Goal: Task Accomplishment & Management: Manage account settings

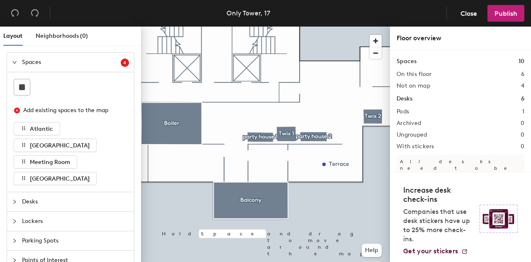
click at [18, 201] on div at bounding box center [17, 201] width 10 height 9
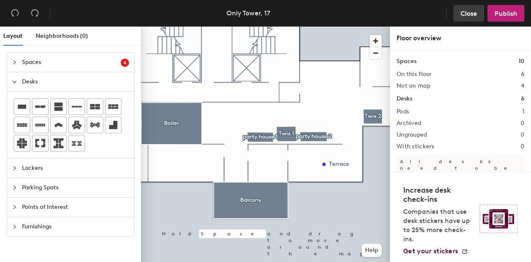
click at [474, 12] on span "Close" at bounding box center [469, 14] width 17 height 8
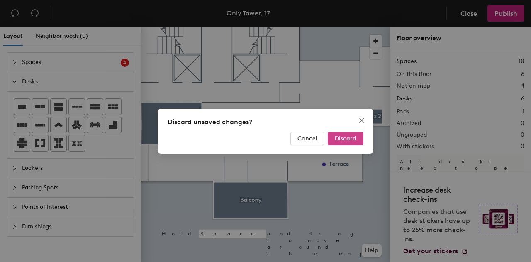
click at [352, 138] on span "Discard" at bounding box center [346, 138] width 22 height 7
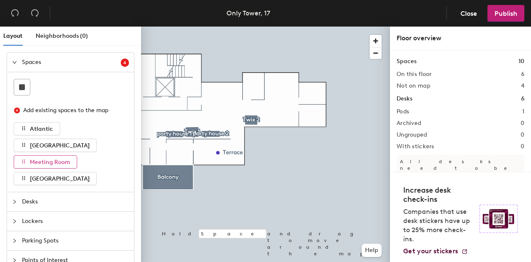
click at [43, 159] on span "Meeting Room" at bounding box center [50, 162] width 40 height 7
drag, startPoint x: 61, startPoint y: 163, endPoint x: 49, endPoint y: 158, distance: 13.0
click at [49, 159] on span "Meeting Room" at bounding box center [50, 162] width 40 height 7
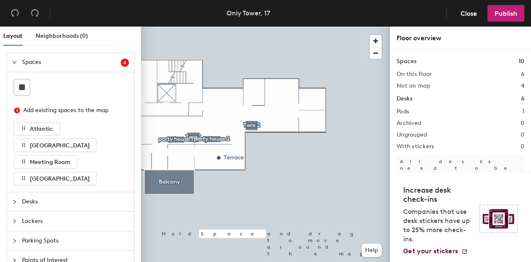
click at [34, 204] on span "Desks" at bounding box center [75, 201] width 107 height 19
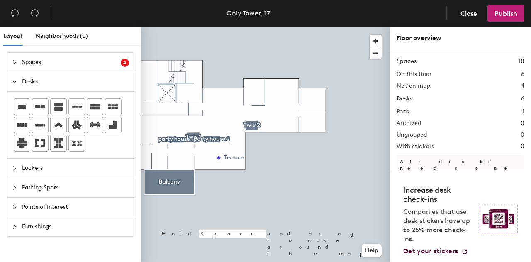
click at [44, 208] on span "Points of Interest" at bounding box center [75, 207] width 107 height 19
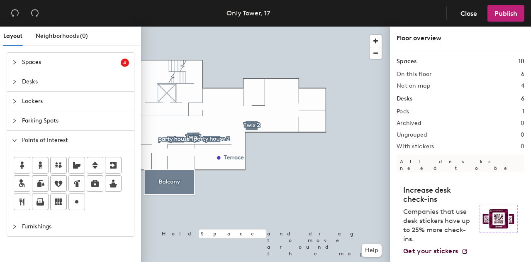
click at [42, 220] on span "Furnishings" at bounding box center [75, 226] width 107 height 19
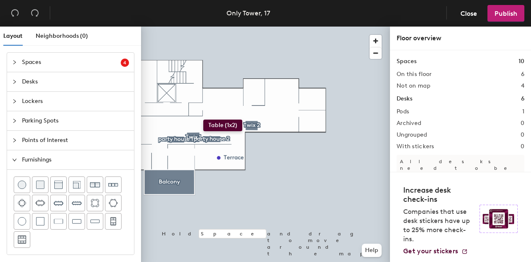
click at [203, 120] on div "Layout Neighborhoods (0) Spaces 4 Add existing spaces to the map Atlantic Macau…" at bounding box center [265, 146] width 531 height 239
click at [33, 139] on span "Points of Interest" at bounding box center [75, 140] width 107 height 19
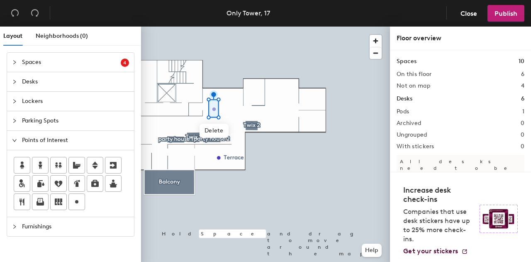
click at [214, 108] on div "Layout Neighborhoods (0) Spaces 4 Add existing spaces to the map Atlantic Macau…" at bounding box center [265, 146] width 531 height 239
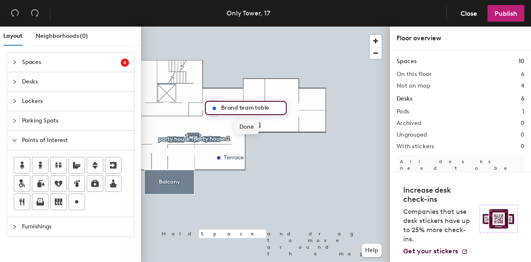
type input "Brand team table"
click at [244, 127] on span "Done" at bounding box center [247, 127] width 24 height 14
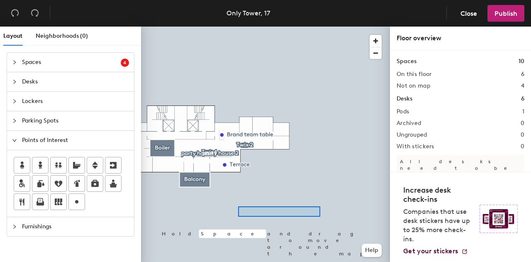
click at [310, 27] on div at bounding box center [265, 27] width 249 height 0
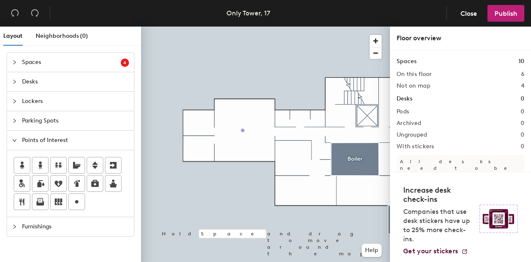
click at [243, 130] on div "Layout Neighborhoods (0) Spaces 4 Add existing spaces to the map Atlantic Macau…" at bounding box center [265, 146] width 531 height 239
type input "Family office"
click at [271, 152] on span "Done" at bounding box center [268, 149] width 24 height 14
click at [200, 123] on div "Layout Neighborhoods (0) Spaces 4 Add existing spaces to the map Atlantic Macau…" at bounding box center [265, 146] width 531 height 239
click at [203, 142] on span "Edit" at bounding box center [202, 142] width 22 height 14
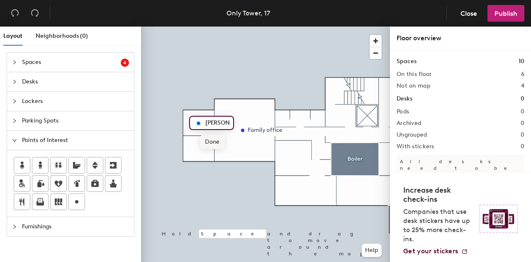
type input "Kira Z"
click at [212, 144] on span "Done" at bounding box center [212, 142] width 24 height 14
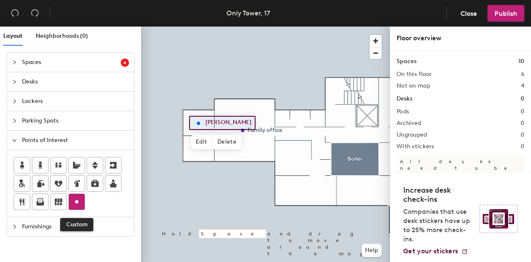
click at [79, 201] on icon at bounding box center [77, 202] width 10 height 10
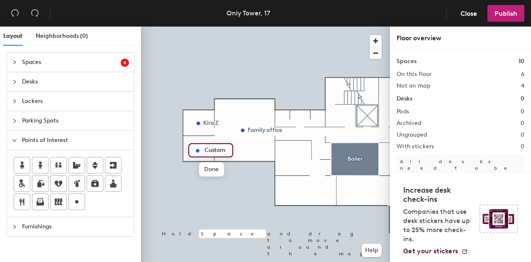
click at [217, 150] on input "Custom" at bounding box center [216, 150] width 27 height 12
type input "Oksana K"
click at [217, 169] on span "Done" at bounding box center [213, 169] width 24 height 14
click at [34, 227] on span "Furnishings" at bounding box center [75, 226] width 107 height 19
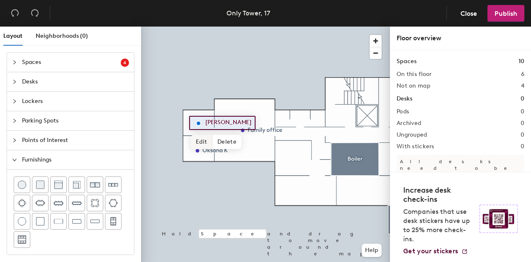
click at [208, 137] on span "Edit" at bounding box center [202, 142] width 22 height 14
click at [218, 121] on input "Kira Z" at bounding box center [216, 123] width 27 height 12
type input "KZ"
click at [220, 147] on span "Done" at bounding box center [212, 142] width 24 height 14
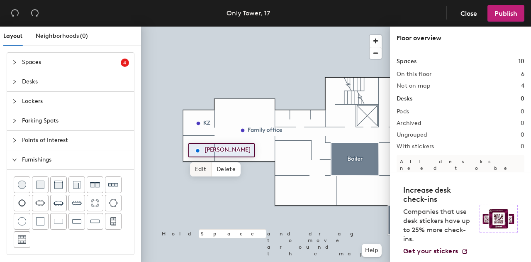
click at [205, 166] on span "Edit" at bounding box center [201, 169] width 22 height 14
click at [226, 149] on input "Oksana K" at bounding box center [218, 150] width 30 height 12
type input "OK"
click at [214, 168] on span "Done" at bounding box center [211, 169] width 24 height 14
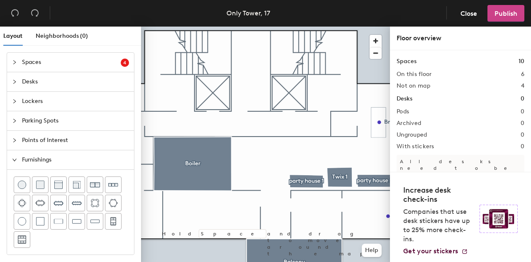
click at [497, 15] on span "Publish" at bounding box center [506, 14] width 23 height 8
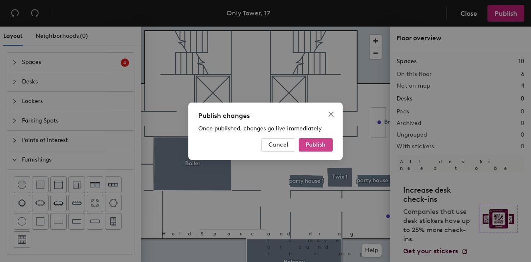
click at [322, 148] on button "Publish" at bounding box center [316, 144] width 34 height 13
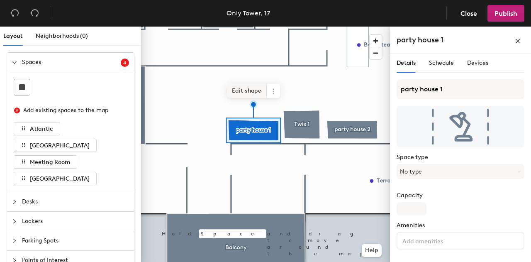
click at [261, 92] on span "Edit shape" at bounding box center [247, 91] width 40 height 14
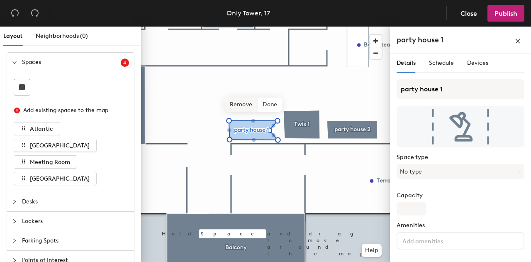
click at [248, 108] on span "Remove" at bounding box center [241, 105] width 33 height 14
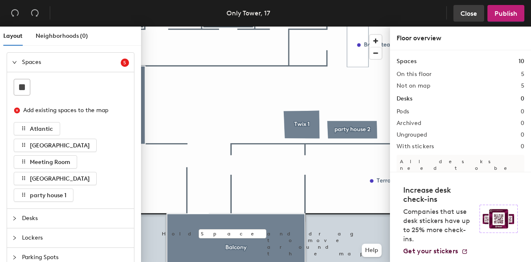
click at [477, 13] on span "Close" at bounding box center [469, 14] width 17 height 8
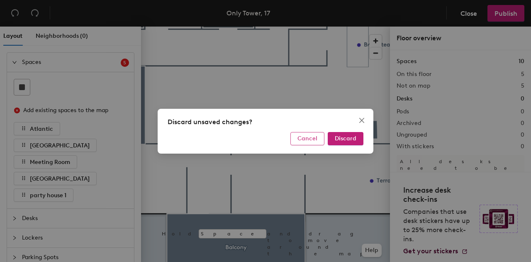
click at [306, 139] on span "Cancel" at bounding box center [308, 138] width 20 height 7
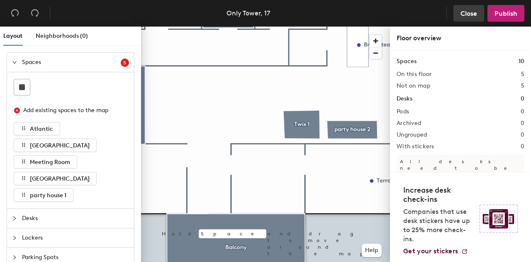
click at [476, 11] on span "Close" at bounding box center [469, 14] width 17 height 8
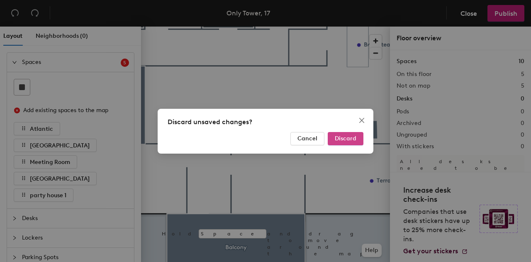
click at [350, 138] on span "Discard" at bounding box center [346, 138] width 22 height 7
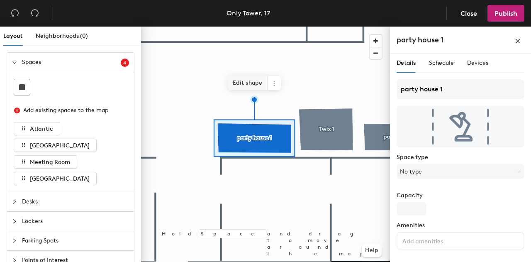
click at [258, 85] on span "Edit shape" at bounding box center [248, 83] width 40 height 14
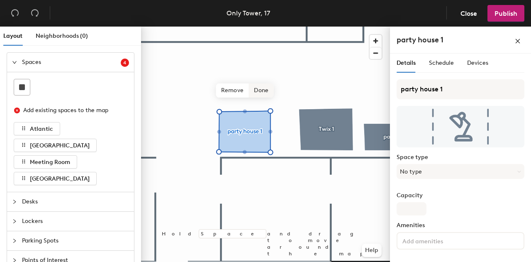
click at [262, 93] on span "Done" at bounding box center [261, 90] width 24 height 14
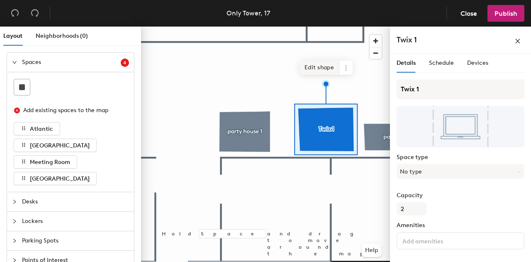
click at [324, 71] on span "Edit shape" at bounding box center [320, 68] width 40 height 14
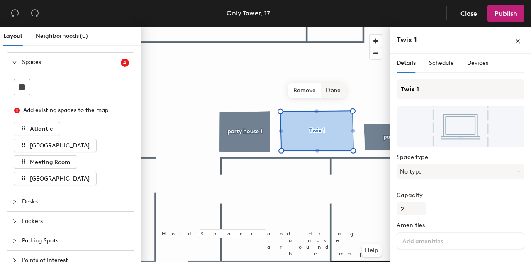
click at [335, 94] on span "Done" at bounding box center [333, 90] width 24 height 14
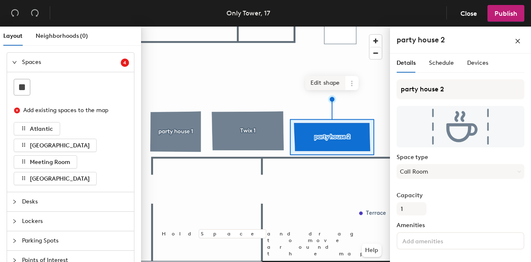
click at [335, 83] on span "Edit shape" at bounding box center [326, 83] width 40 height 14
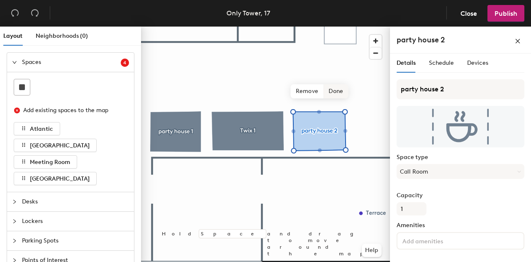
click at [339, 93] on span "Done" at bounding box center [336, 91] width 24 height 14
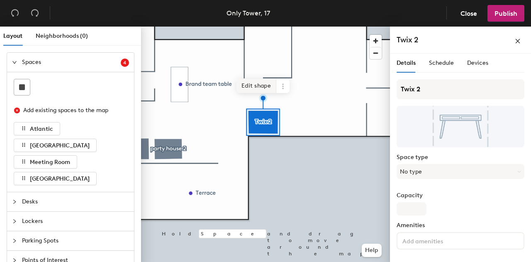
click at [269, 86] on span "Edit shape" at bounding box center [257, 86] width 40 height 14
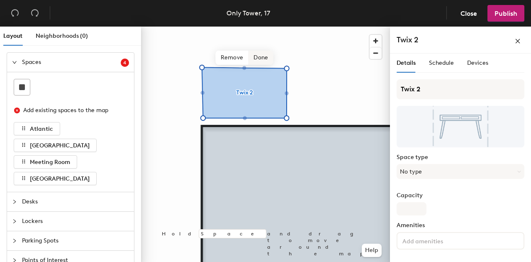
click at [267, 57] on span "Done" at bounding box center [261, 58] width 24 height 14
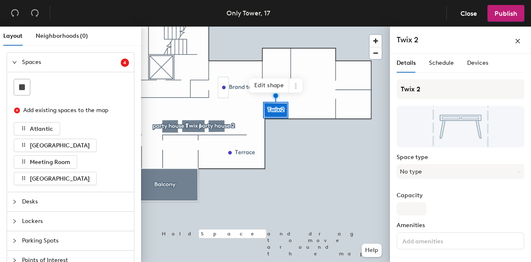
click at [227, 27] on div at bounding box center [265, 27] width 249 height 0
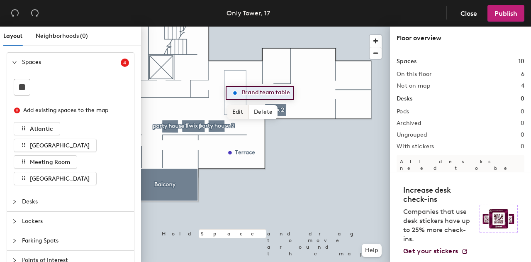
click at [242, 111] on span "Edit" at bounding box center [238, 112] width 22 height 14
click at [281, 91] on input "Brand team table" at bounding box center [272, 93] width 64 height 12
type input "Brand team"
click at [259, 115] on span "Done" at bounding box center [256, 112] width 24 height 14
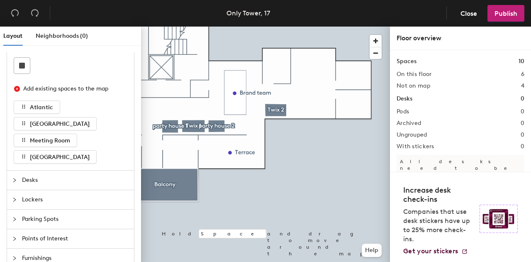
scroll to position [29, 0]
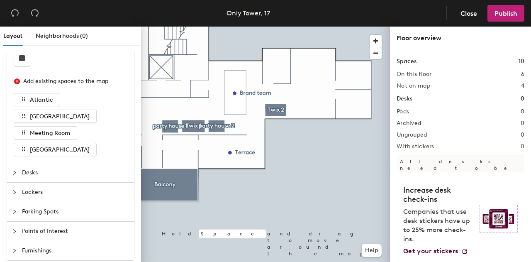
click at [40, 230] on span "Points of Interest" at bounding box center [75, 231] width 107 height 19
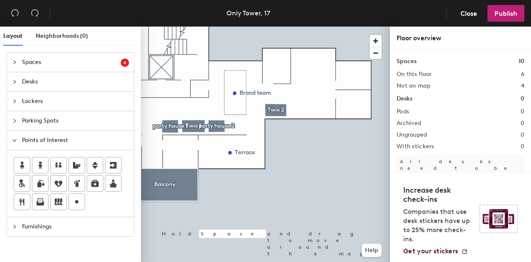
click at [277, 65] on div "Layout Neighborhoods (0) Spaces 4 Add existing spaces to the map Atlantic Macau…" at bounding box center [265, 146] width 531 height 239
type input "М"
type input "VN"
click at [301, 83] on span "Done" at bounding box center [291, 84] width 24 height 14
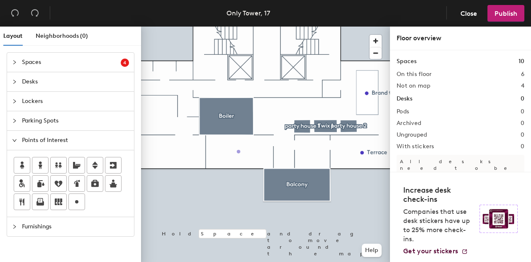
click at [239, 152] on div "Layout Neighborhoods (0) Spaces 4 Add existing spaces to the map Atlantic Macau…" at bounding box center [265, 146] width 531 height 239
type input "AK"
click at [258, 171] on span "Done" at bounding box center [252, 170] width 24 height 14
click at [311, 151] on div "Layout Neighborhoods (0) Spaces 4 Add existing spaces to the map Atlantic Macau…" at bounding box center [265, 146] width 531 height 239
type input "AL"
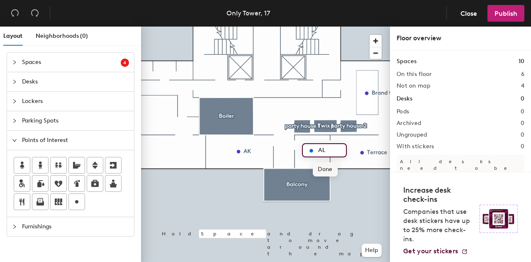
click at [325, 171] on span "Done" at bounding box center [325, 169] width 24 height 14
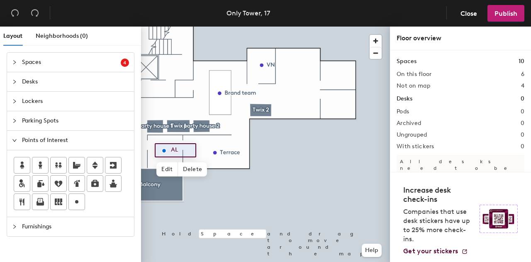
click at [35, 220] on span "Furnishings" at bounding box center [75, 226] width 107 height 19
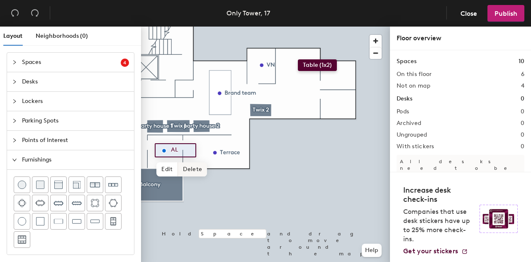
click at [298, 59] on div "Layout Neighborhoods (0) Spaces 4 Add existing spaces to the map Atlantic Macau…" at bounding box center [265, 146] width 531 height 239
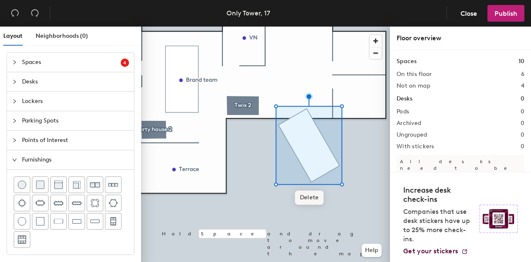
click at [315, 197] on span "Delete" at bounding box center [309, 198] width 29 height 14
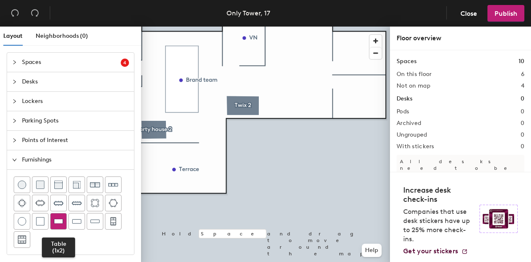
click at [64, 221] on div at bounding box center [59, 221] width 16 height 16
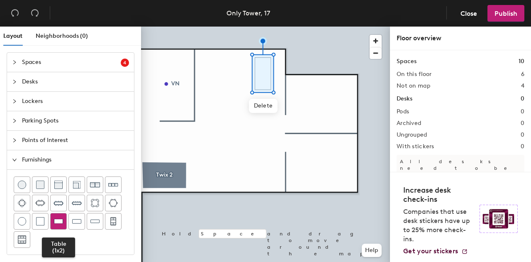
click at [56, 222] on img at bounding box center [58, 221] width 9 height 8
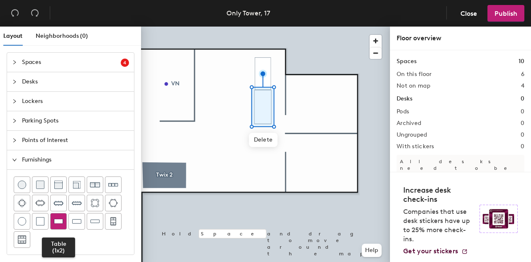
click at [60, 223] on img at bounding box center [58, 221] width 9 height 8
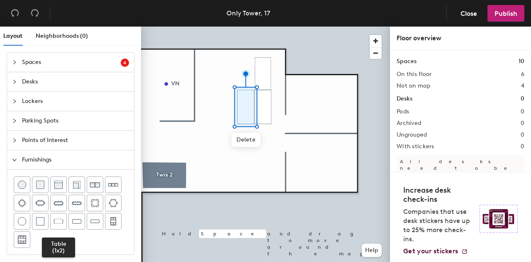
click at [61, 221] on img at bounding box center [58, 221] width 9 height 8
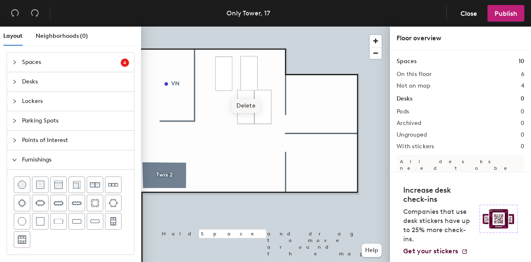
click at [249, 102] on span "Delete" at bounding box center [246, 106] width 29 height 14
click at [56, 220] on img at bounding box center [58, 221] width 9 height 8
click at [226, 27] on div at bounding box center [265, 27] width 249 height 0
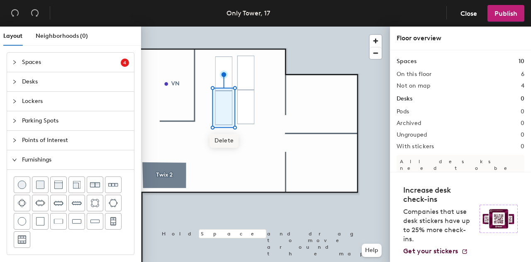
click at [230, 139] on span "Delete" at bounding box center [224, 141] width 29 height 14
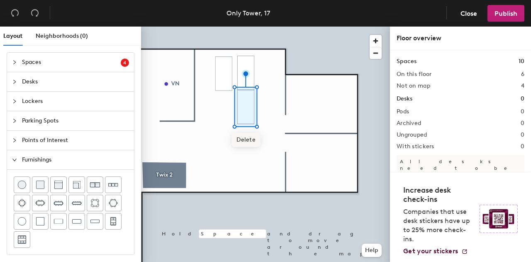
click at [248, 140] on span "Delete" at bounding box center [246, 140] width 29 height 14
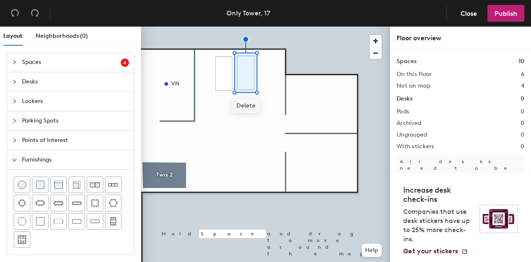
click at [249, 101] on span "Delete" at bounding box center [246, 106] width 29 height 14
click at [223, 27] on div at bounding box center [265, 27] width 249 height 0
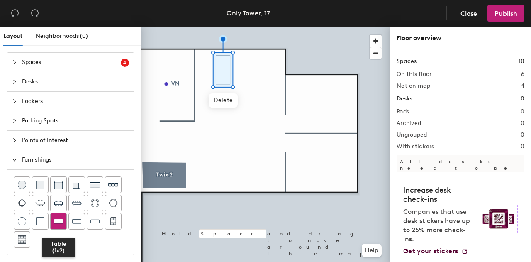
click at [57, 221] on img at bounding box center [58, 221] width 9 height 8
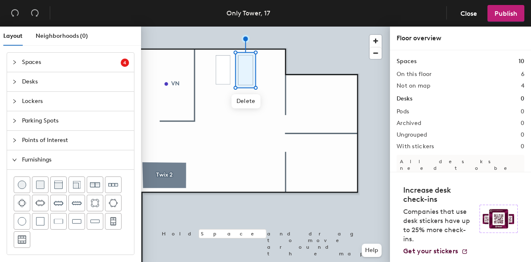
drag, startPoint x: 55, startPoint y: 218, endPoint x: 68, endPoint y: 211, distance: 15.0
click at [56, 218] on img at bounding box center [58, 221] width 9 height 8
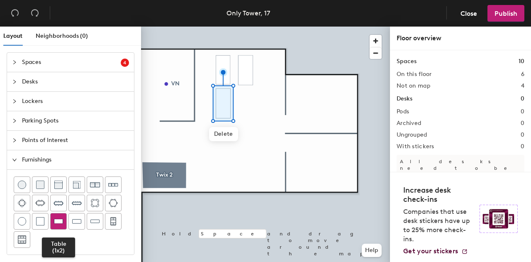
click at [59, 227] on div at bounding box center [59, 221] width 16 height 16
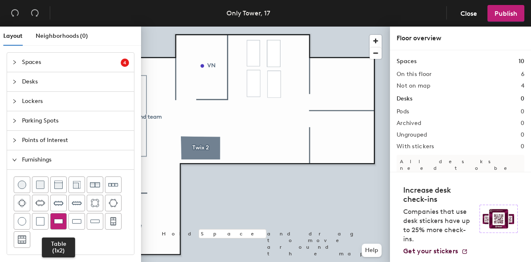
click at [56, 222] on img at bounding box center [58, 221] width 9 height 8
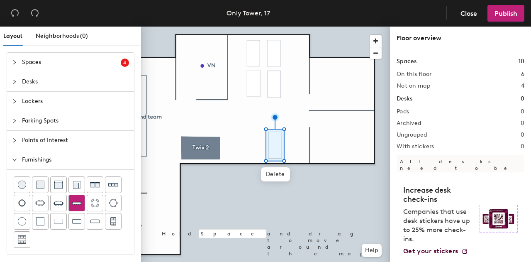
drag, startPoint x: 59, startPoint y: 223, endPoint x: 80, endPoint y: 209, distance: 25.3
click at [59, 223] on img at bounding box center [58, 221] width 9 height 8
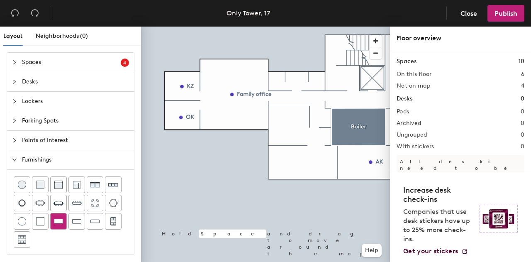
click at [60, 220] on img at bounding box center [58, 221] width 9 height 8
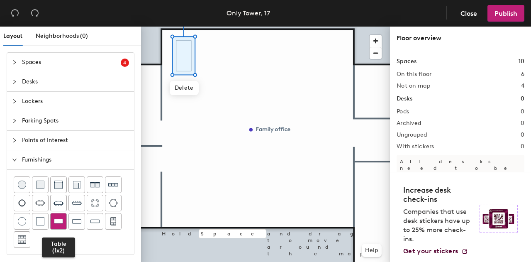
click at [62, 220] on div at bounding box center [59, 221] width 16 height 16
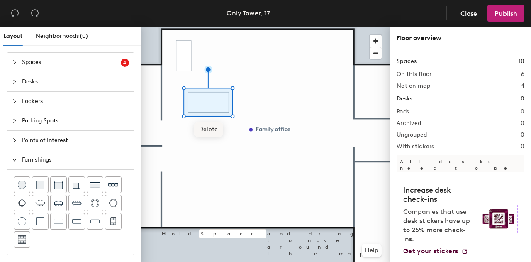
click at [213, 130] on span "Delete" at bounding box center [208, 129] width 29 height 14
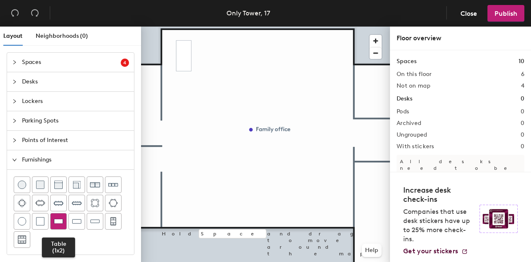
click at [54, 223] on img at bounding box center [58, 221] width 9 height 8
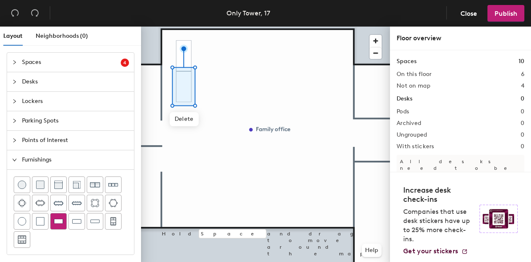
click at [55, 221] on img at bounding box center [58, 221] width 9 height 8
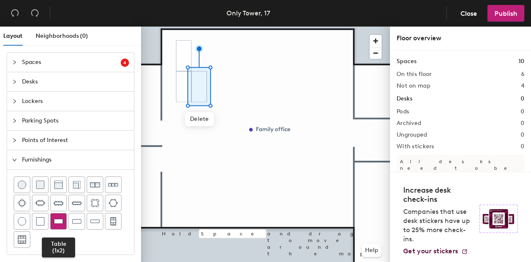
click at [56, 220] on img at bounding box center [58, 221] width 9 height 8
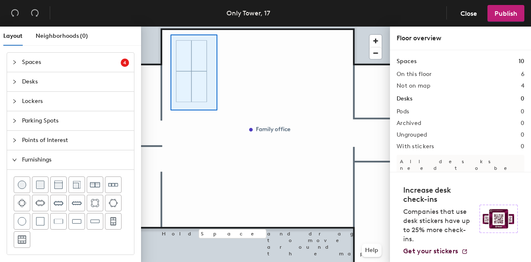
click at [171, 27] on div at bounding box center [265, 27] width 249 height 0
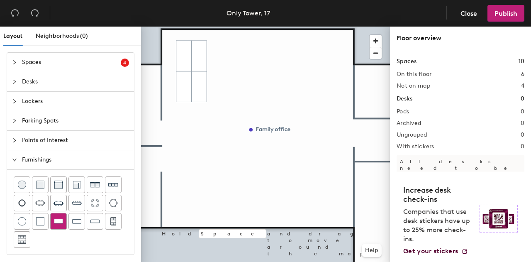
click at [54, 219] on img at bounding box center [58, 221] width 9 height 8
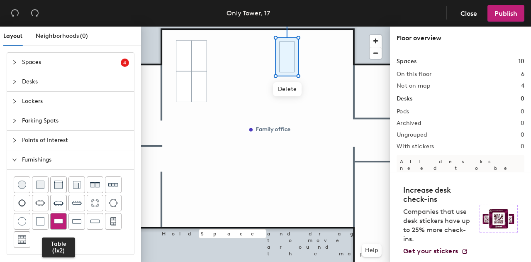
click at [58, 218] on img at bounding box center [58, 221] width 9 height 8
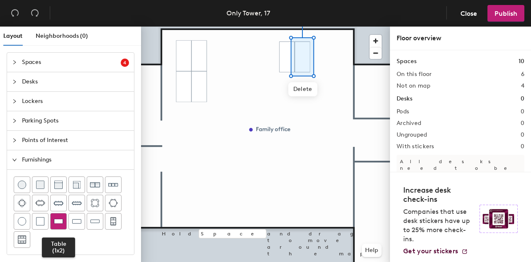
click at [62, 220] on img at bounding box center [58, 221] width 9 height 8
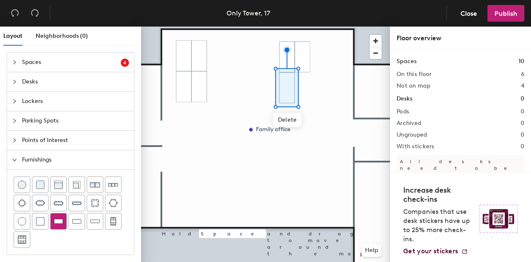
click at [62, 218] on div at bounding box center [59, 221] width 16 height 16
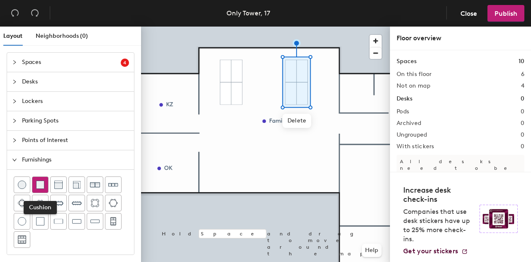
click at [45, 185] on div at bounding box center [40, 185] width 16 height 16
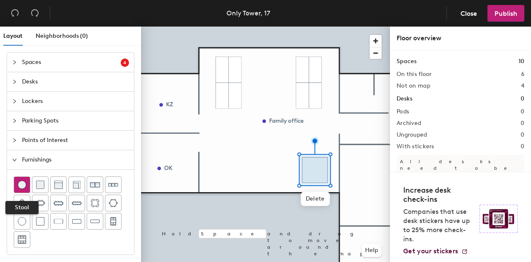
click at [26, 191] on div at bounding box center [22, 185] width 16 height 16
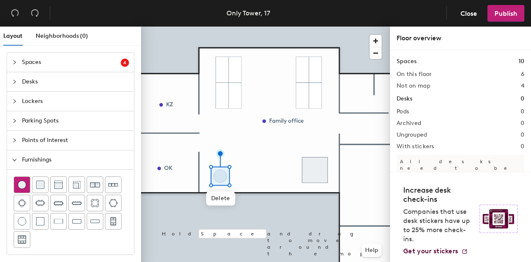
click at [20, 185] on img at bounding box center [22, 185] width 8 height 8
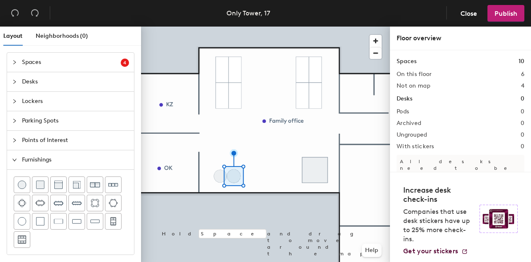
click at [243, 27] on div at bounding box center [265, 27] width 249 height 0
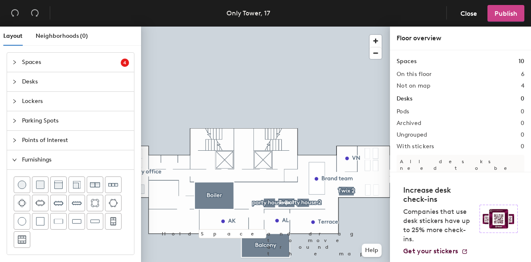
click at [516, 14] on span "Publish" at bounding box center [506, 14] width 23 height 8
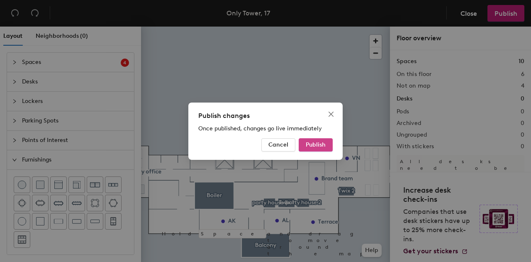
click at [311, 148] on span "Publish" at bounding box center [316, 144] width 20 height 7
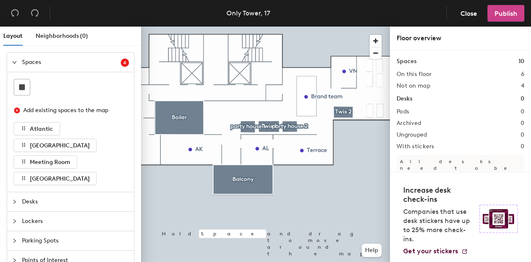
click at [509, 14] on span "Publish" at bounding box center [506, 14] width 23 height 8
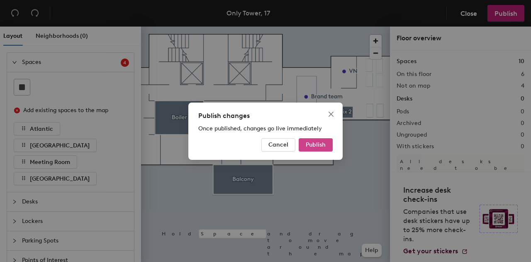
click at [324, 146] on span "Publish" at bounding box center [316, 144] width 20 height 7
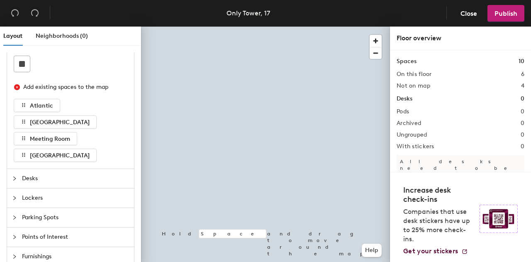
scroll to position [29, 0]
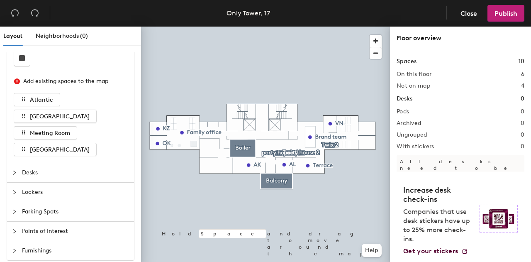
click at [14, 209] on icon "collapsed" at bounding box center [14, 211] width 5 height 5
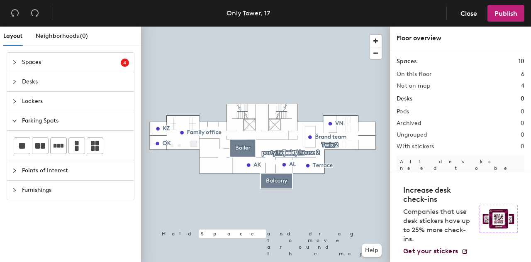
click at [25, 171] on span "Points of Interest" at bounding box center [75, 170] width 107 height 19
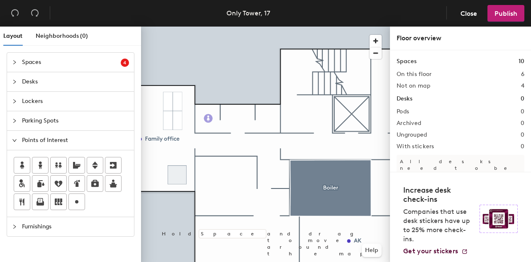
click at [209, 118] on div "Layout Neighborhoods (0) Spaces 4 Add existing spaces to the map [GEOGRAPHIC_DA…" at bounding box center [265, 146] width 531 height 239
drag, startPoint x: 42, startPoint y: 165, endPoint x: 269, endPoint y: 120, distance: 231.9
click at [269, 120] on div "Layout Neighborhoods (0) Spaces 4 Add existing spaces to the map [GEOGRAPHIC_DA…" at bounding box center [265, 146] width 531 height 239
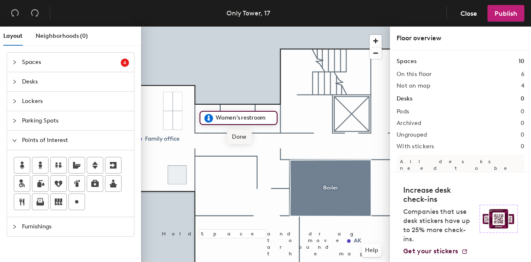
click at [235, 137] on span "Done" at bounding box center [239, 137] width 24 height 14
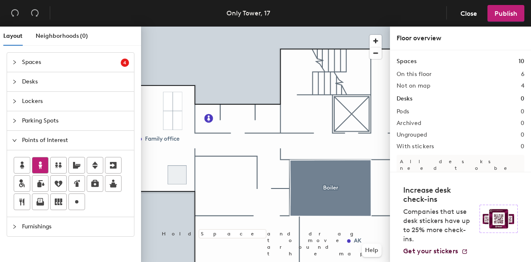
click at [39, 162] on icon at bounding box center [41, 164] width 4 height 7
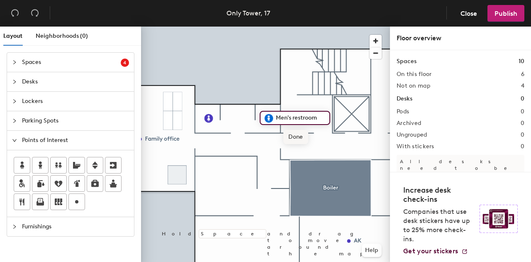
click at [291, 133] on span "Done" at bounding box center [296, 137] width 24 height 14
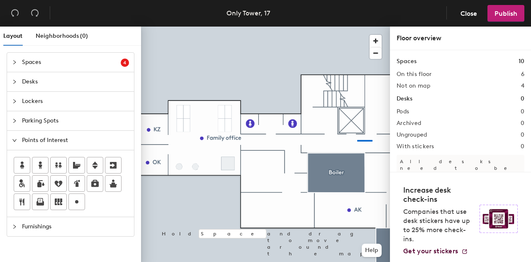
click at [357, 27] on div at bounding box center [265, 27] width 249 height 0
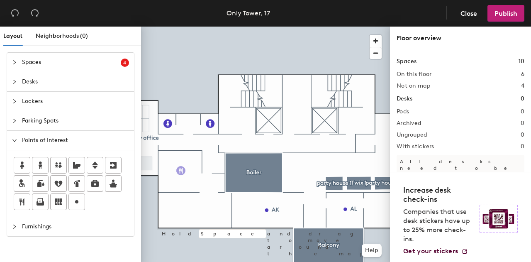
click at [181, 171] on div "Layout Neighborhoods (0) Spaces 4 Add existing spaces to the map [GEOGRAPHIC_DA…" at bounding box center [265, 146] width 531 height 239
click at [199, 187] on span "Done" at bounding box center [195, 189] width 24 height 14
click at [269, 120] on div "Layout Neighborhoods (0) Spaces 4 Add existing spaces to the map [GEOGRAPHIC_DA…" at bounding box center [265, 146] width 531 height 239
click at [325, 121] on div "Layout Neighborhoods (0) Spaces 4 Add existing spaces to the map [GEOGRAPHIC_DA…" at bounding box center [265, 146] width 531 height 239
click at [346, 138] on span "Done" at bounding box center [341, 140] width 24 height 14
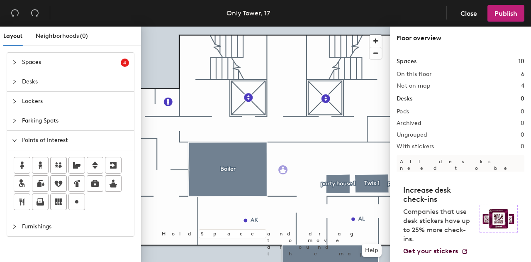
click at [283, 170] on div "Layout Neighborhoods (0) Spaces 4 Add existing spaces to the map [GEOGRAPHIC_DA…" at bounding box center [265, 146] width 531 height 239
click at [306, 188] on span "Done" at bounding box center [301, 188] width 24 height 14
click at [288, 192] on span "Edit" at bounding box center [287, 188] width 22 height 14
click at [297, 186] on span "Done" at bounding box center [301, 188] width 24 height 14
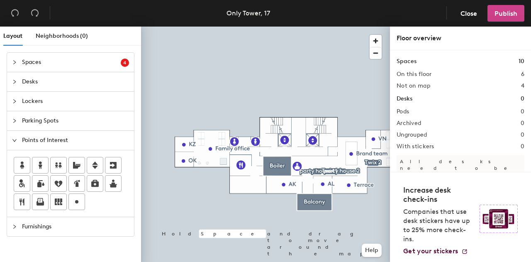
click at [499, 16] on span "Publish" at bounding box center [506, 14] width 23 height 8
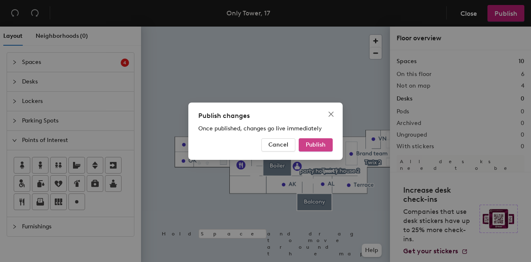
click at [330, 147] on button "Publish" at bounding box center [316, 144] width 34 height 13
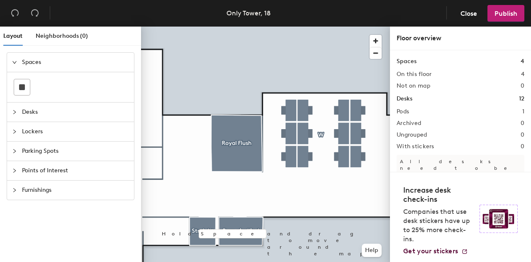
click at [34, 112] on span "Desks" at bounding box center [75, 112] width 107 height 19
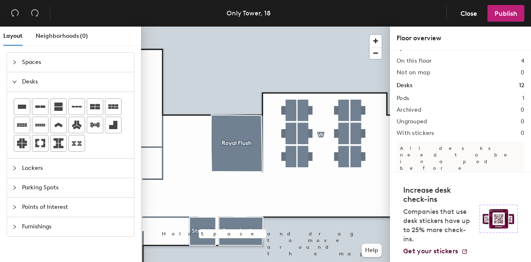
scroll to position [17, 0]
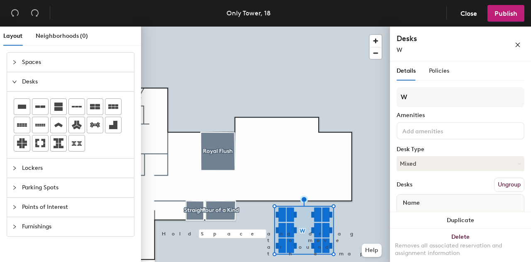
click at [14, 225] on icon "collapsed" at bounding box center [14, 227] width 2 height 4
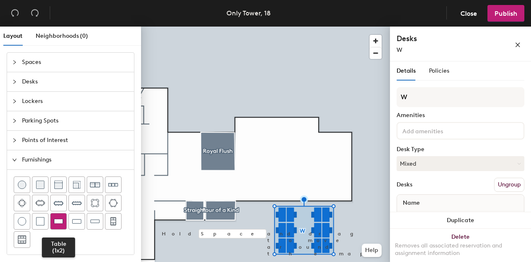
click at [57, 220] on img at bounding box center [58, 221] width 9 height 8
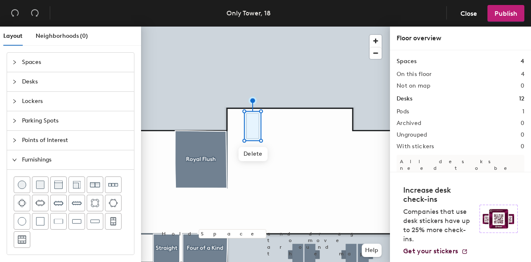
click at [21, 83] on div at bounding box center [17, 81] width 10 height 9
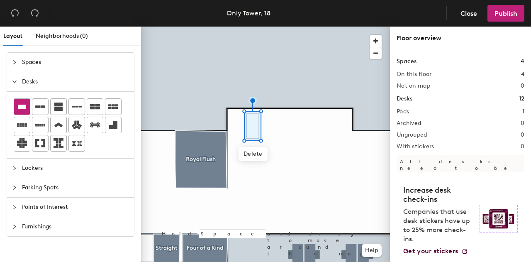
click at [20, 110] on icon at bounding box center [22, 107] width 10 height 10
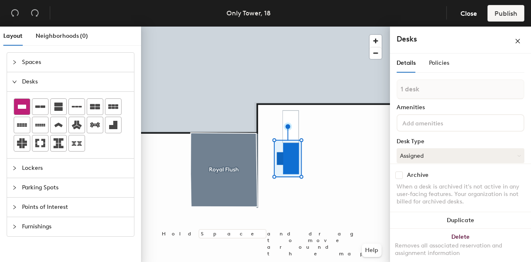
click at [24, 103] on icon at bounding box center [22, 107] width 10 height 10
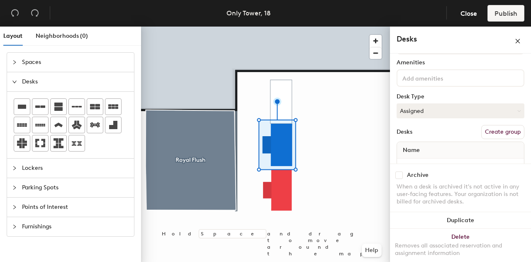
scroll to position [67, 0]
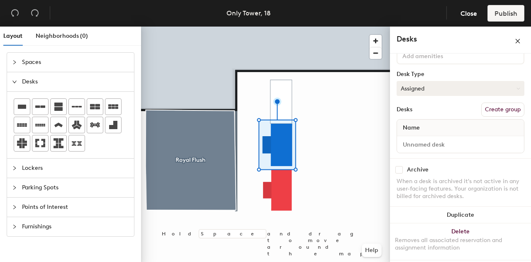
click at [452, 88] on button "Assigned" at bounding box center [461, 88] width 128 height 15
click at [434, 96] on div "1 desk Amenities Desk Type Assigned Assigned Hot Hoteled Desks Create group Name" at bounding box center [461, 85] width 128 height 146
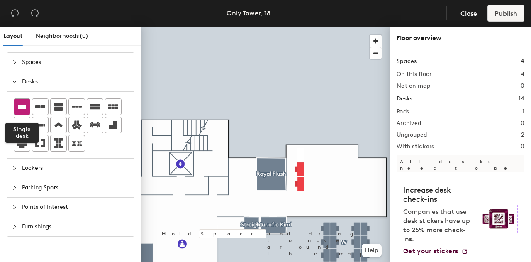
click at [24, 108] on icon at bounding box center [22, 107] width 10 height 10
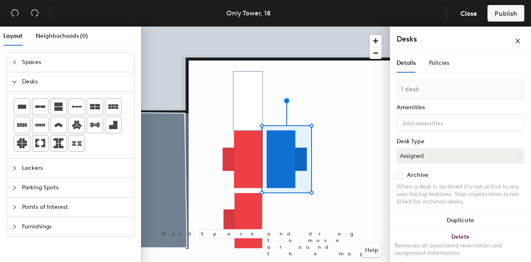
click at [27, 221] on span "Furnishings" at bounding box center [75, 226] width 107 height 19
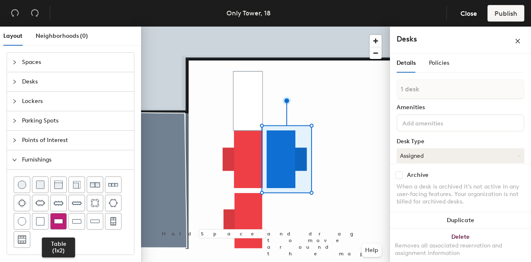
click at [61, 222] on img at bounding box center [58, 221] width 9 height 8
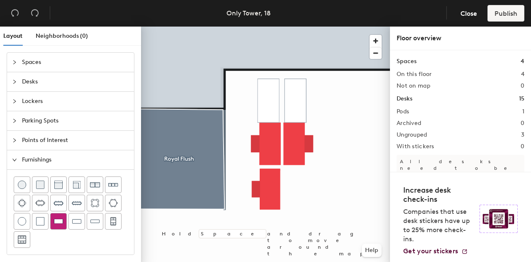
click at [56, 223] on div at bounding box center [59, 221] width 16 height 16
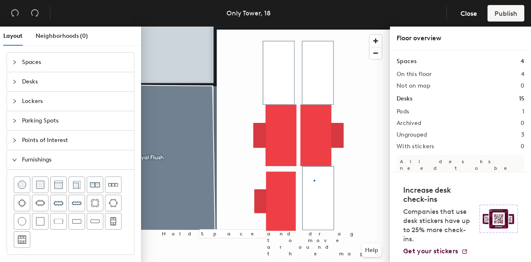
click at [314, 27] on div at bounding box center [265, 27] width 249 height 0
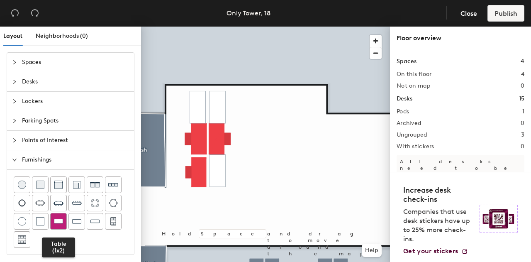
click at [54, 220] on img at bounding box center [58, 221] width 9 height 8
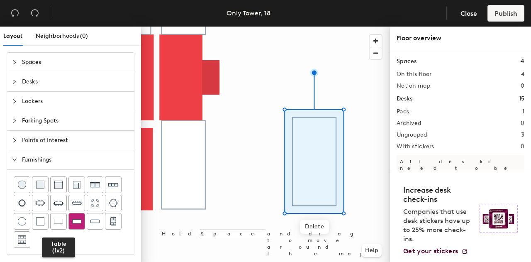
click at [56, 219] on img at bounding box center [58, 221] width 9 height 8
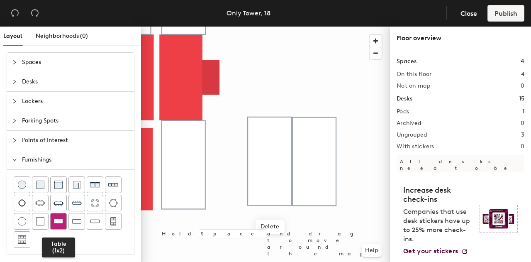
click at [55, 222] on img at bounding box center [58, 221] width 9 height 8
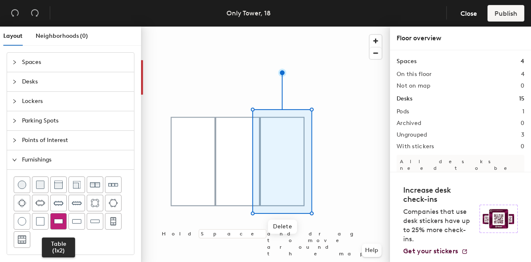
click at [57, 220] on img at bounding box center [58, 221] width 9 height 8
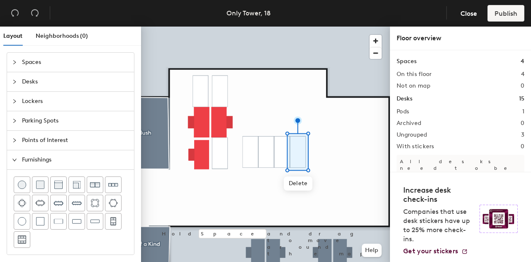
click at [72, 80] on span "Desks" at bounding box center [75, 81] width 107 height 19
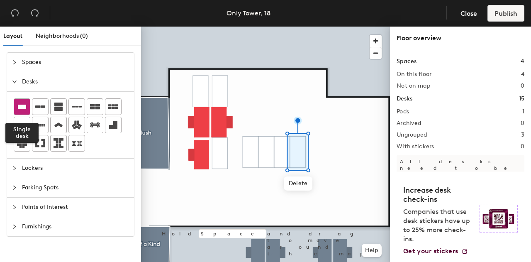
click at [22, 103] on icon at bounding box center [22, 107] width 10 height 10
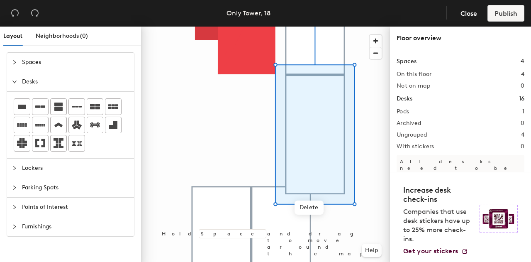
click at [232, 27] on div at bounding box center [265, 27] width 249 height 0
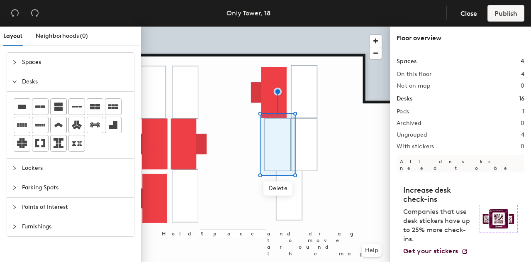
click at [301, 27] on div at bounding box center [265, 27] width 249 height 0
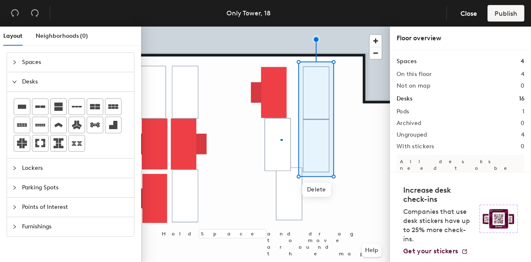
click at [281, 27] on div at bounding box center [265, 27] width 249 height 0
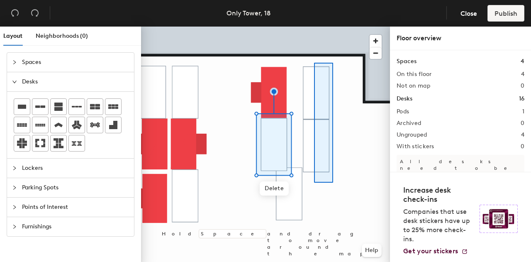
click at [314, 27] on div at bounding box center [265, 27] width 249 height 0
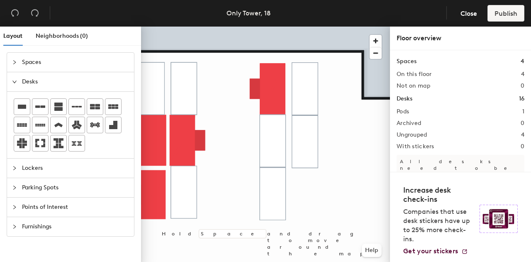
click at [75, 225] on span "Furnishings" at bounding box center [75, 226] width 107 height 19
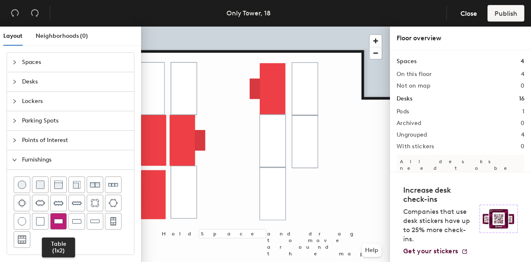
click at [61, 217] on img at bounding box center [58, 221] width 9 height 8
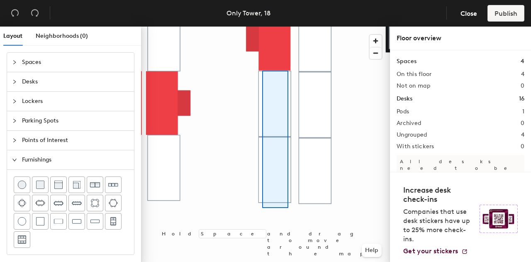
click at [262, 27] on div at bounding box center [265, 27] width 249 height 0
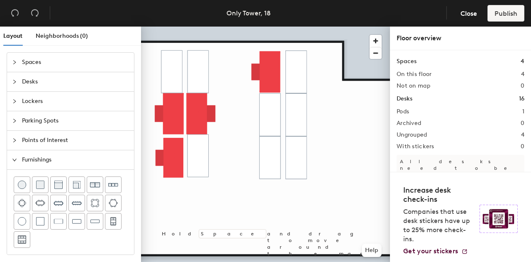
click at [12, 142] on icon "collapsed" at bounding box center [14, 140] width 5 height 5
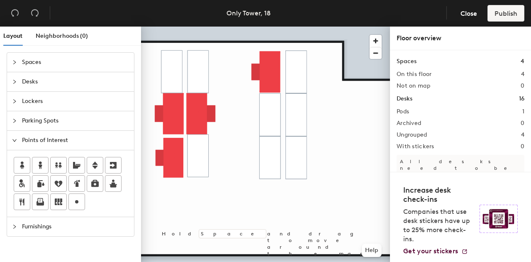
click at [172, 72] on div "Layout Neighborhoods (0) Spaces Desks Lockers Parking Spots Points of Interest …" at bounding box center [265, 146] width 531 height 239
paste input "Volodymyr B"
type input "Volodymyr B"
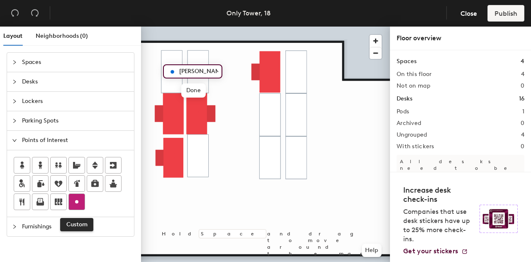
click at [76, 204] on icon at bounding box center [77, 202] width 10 height 10
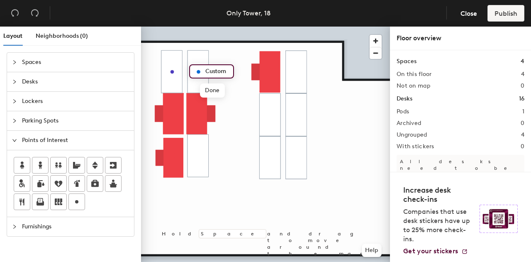
paste input "Dmytro K"
type input "Dmytro K"
click at [215, 90] on span "Done" at bounding box center [214, 90] width 24 height 14
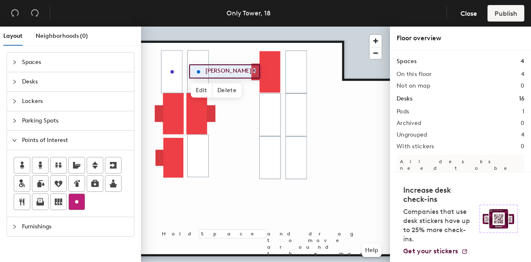
click at [74, 202] on icon at bounding box center [77, 202] width 10 height 10
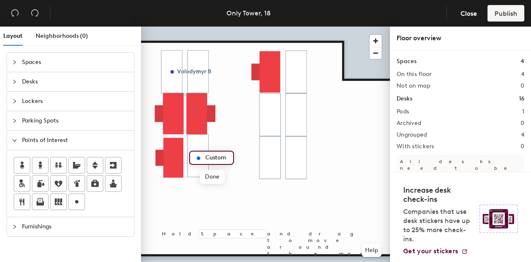
paste input "Mariya G"
type input "Mariya G"
click at [222, 173] on span "Done" at bounding box center [214, 177] width 24 height 14
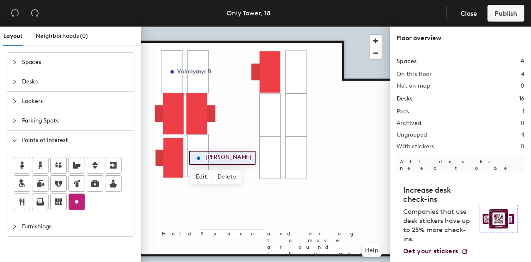
click at [82, 201] on div at bounding box center [77, 202] width 16 height 16
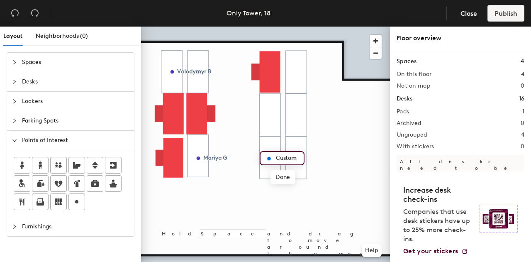
paste input "Iryna R"
type input "Iryna R"
click at [289, 176] on span "Done" at bounding box center [283, 177] width 24 height 14
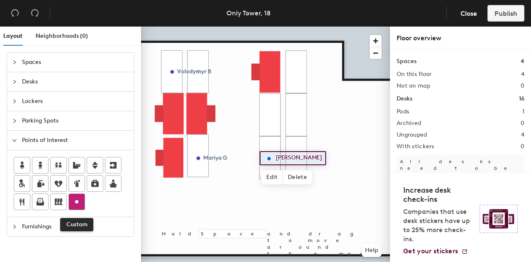
click at [79, 202] on icon at bounding box center [77, 202] width 10 height 10
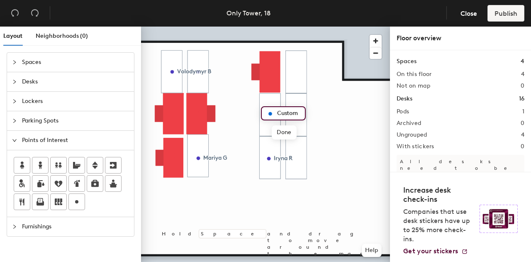
paste input "Aleksandra A"
type input "Aleksandra A"
click at [298, 132] on span "Done" at bounding box center [293, 132] width 24 height 14
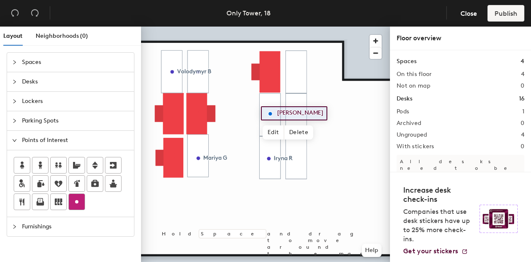
click at [75, 201] on circle at bounding box center [76, 201] width 3 height 3
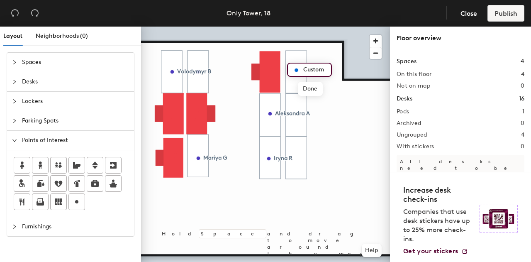
paste input "Vlad D"
type input "Vlad D"
click at [72, 198] on icon at bounding box center [77, 202] width 10 height 10
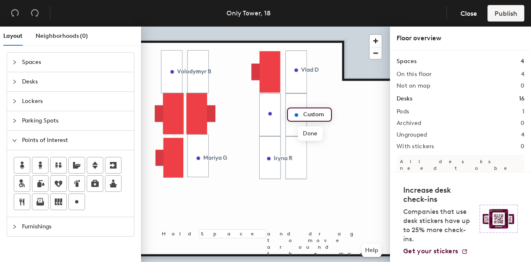
type input "Oleksandr U"
click at [81, 203] on icon at bounding box center [77, 202] width 10 height 10
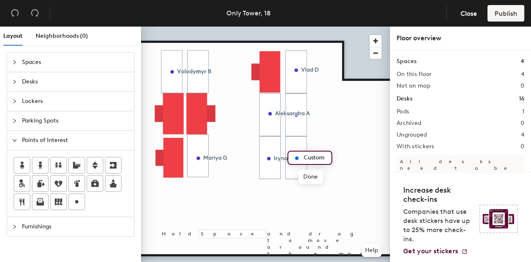
paste input "Iryna R"
type input "Iryna R"
click at [315, 175] on span "Done" at bounding box center [310, 177] width 24 height 14
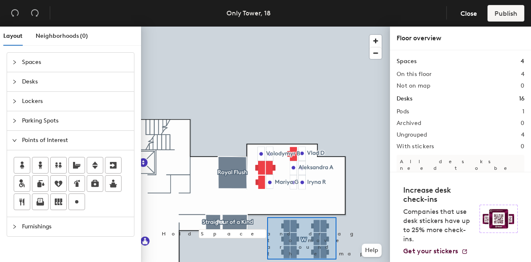
click at [267, 27] on div at bounding box center [265, 27] width 249 height 0
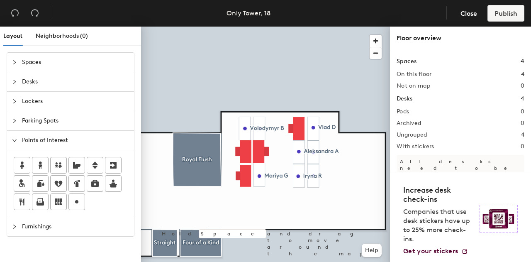
click at [46, 223] on span "Furnishings" at bounding box center [75, 226] width 107 height 19
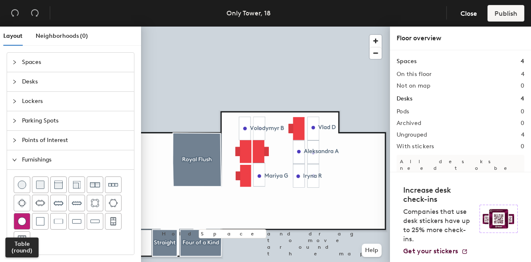
click at [23, 220] on img at bounding box center [22, 221] width 8 height 8
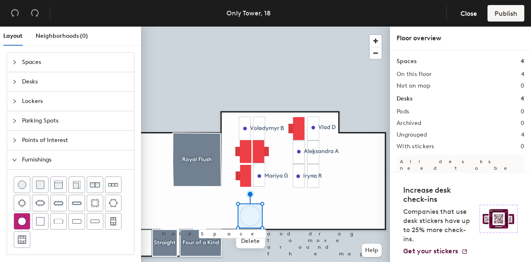
click at [27, 219] on div at bounding box center [22, 221] width 16 height 16
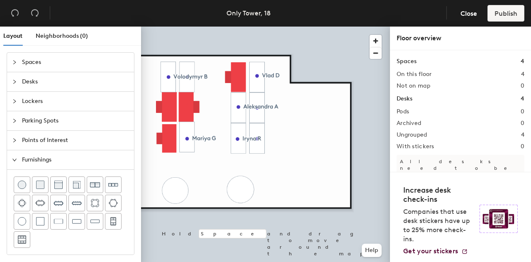
click at [38, 140] on span "Points of Interest" at bounding box center [75, 140] width 107 height 19
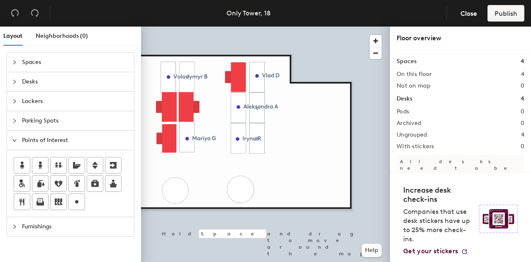
click at [52, 222] on span "Furnishings" at bounding box center [75, 226] width 107 height 19
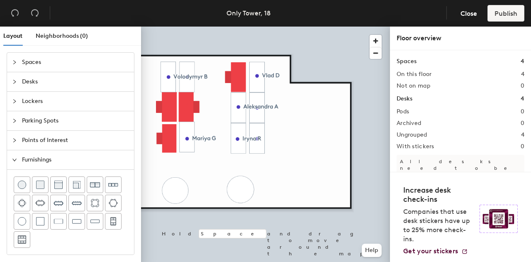
click at [37, 60] on span "Spaces" at bounding box center [75, 62] width 107 height 19
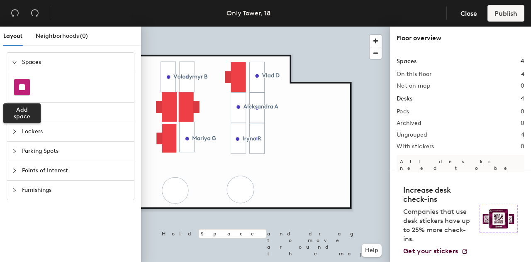
click at [19, 87] on rect at bounding box center [22, 87] width 6 height 6
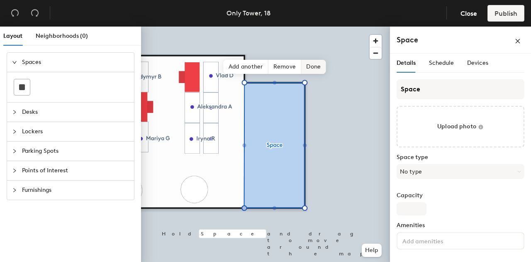
click at [316, 68] on span "Done" at bounding box center [313, 67] width 24 height 14
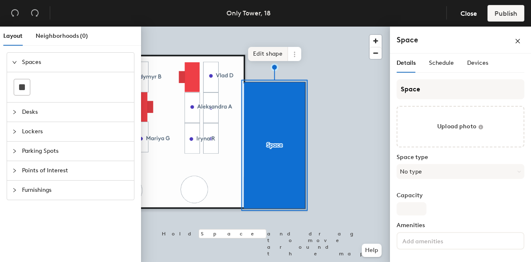
click at [272, 55] on span "Edit shape" at bounding box center [268, 54] width 40 height 14
click at [442, 59] on span "Schedule" at bounding box center [441, 62] width 25 height 7
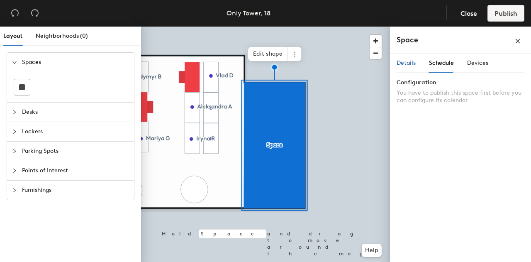
click at [415, 64] on span "Details" at bounding box center [406, 62] width 19 height 7
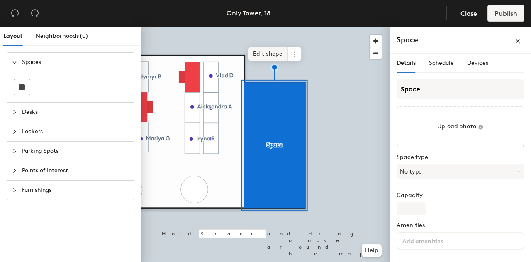
click at [279, 56] on span "Edit shape" at bounding box center [268, 54] width 40 height 14
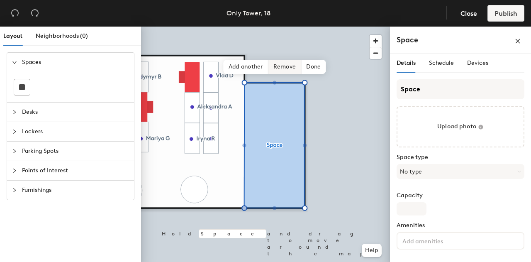
click at [293, 66] on span "Remove" at bounding box center [285, 67] width 33 height 14
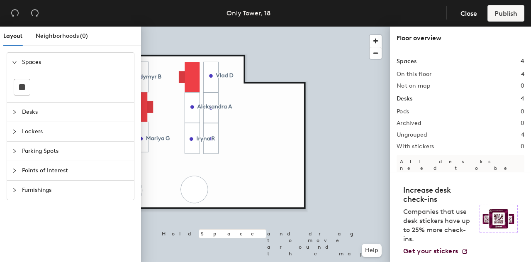
click at [37, 191] on span "Furnishings" at bounding box center [75, 190] width 107 height 19
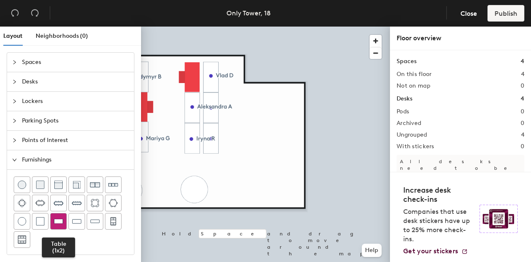
click at [60, 219] on img at bounding box center [58, 221] width 9 height 8
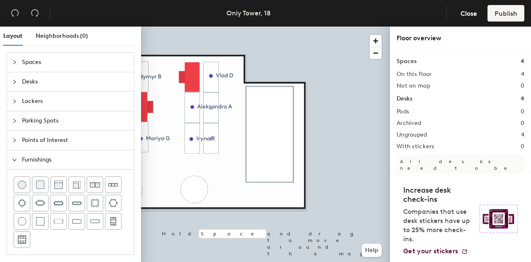
click at [209, 262] on html "Skip navigation Schedule Office People Analytics Services Manage Only Tower, 18…" at bounding box center [265, 131] width 531 height 262
click at [396, 0] on html "Skip navigation Schedule Office People Analytics Services Manage Only Tower, 18…" at bounding box center [265, 131] width 531 height 262
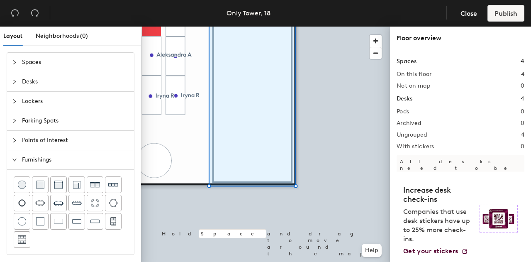
click at [276, 27] on div at bounding box center [265, 27] width 249 height 0
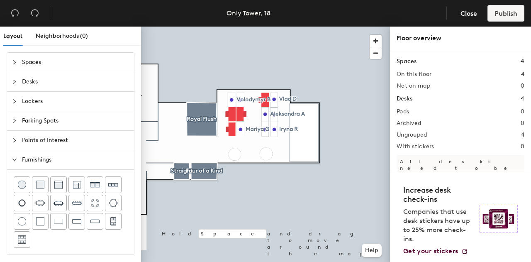
click at [32, 137] on span "Points of Interest" at bounding box center [75, 140] width 107 height 19
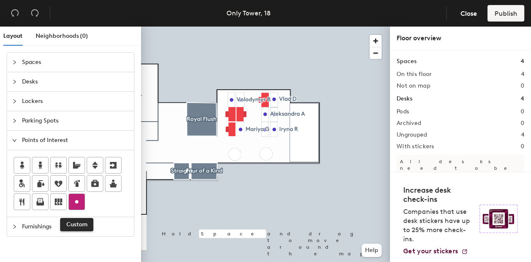
click at [79, 202] on icon at bounding box center [77, 202] width 10 height 10
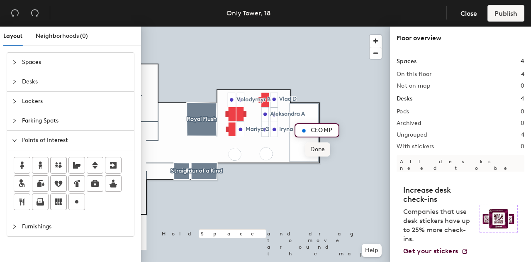
type input "CEO MP"
click at [317, 150] on span "Done" at bounding box center [318, 149] width 24 height 14
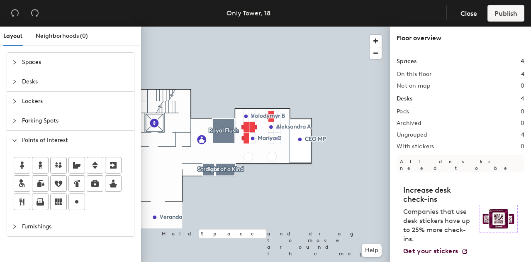
click at [183, 139] on div "Layout Neighborhoods (0) Spaces Desks Lockers Parking Spots Points of Interest …" at bounding box center [265, 146] width 531 height 239
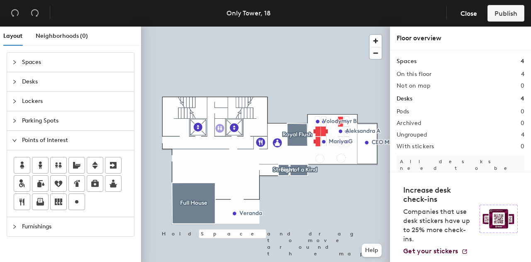
click at [220, 128] on div "Layout Neighborhoods (0) Spaces Desks Lockers Parking Spots Points of Interest …" at bounding box center [265, 146] width 531 height 239
click at [235, 150] on span "Done" at bounding box center [235, 147] width 24 height 14
click at [27, 60] on span "Spaces" at bounding box center [75, 62] width 107 height 19
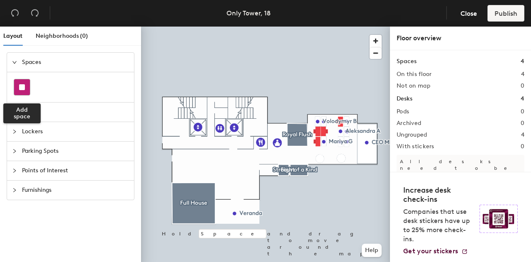
click at [27, 85] on div at bounding box center [22, 87] width 16 height 16
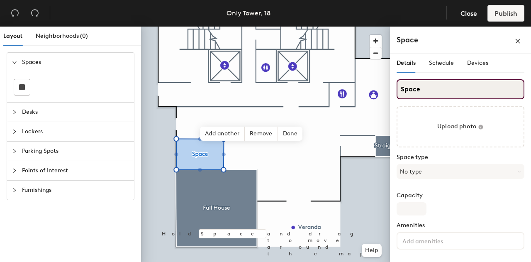
click at [430, 92] on input "Space" at bounding box center [461, 89] width 128 height 20
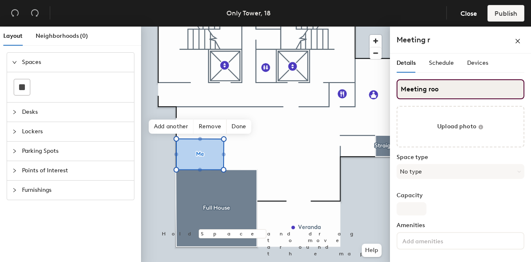
type input "Meeting room"
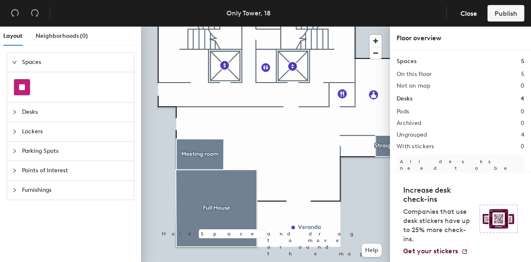
click at [26, 88] on div at bounding box center [22, 87] width 16 height 16
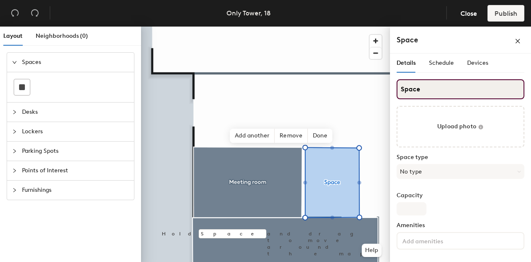
click at [434, 85] on input "Space" at bounding box center [461, 89] width 128 height 20
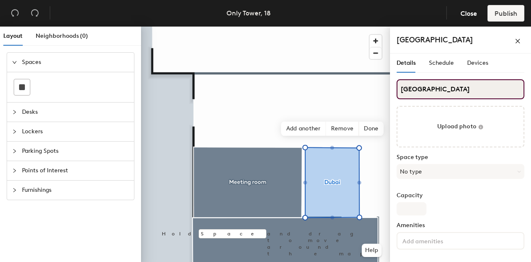
type input "Dubai"
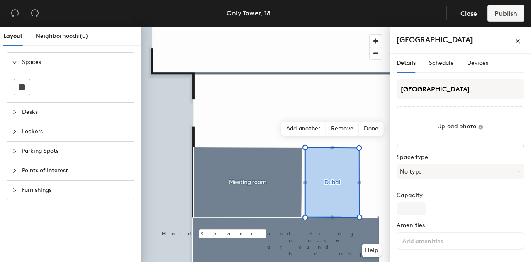
click at [459, 151] on div "Dubai Upload photo Space type No type Capacity Amenities Accessible Notes" at bounding box center [461, 202] width 128 height 247
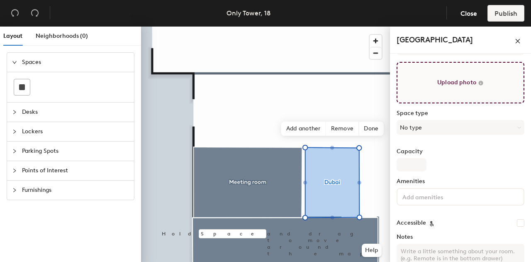
scroll to position [67, 0]
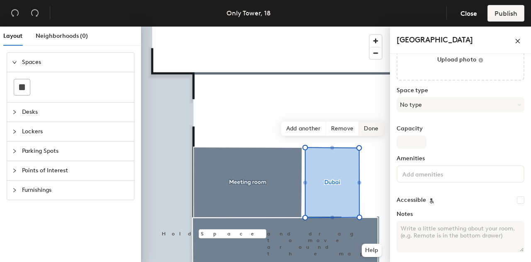
click at [379, 127] on span "Done" at bounding box center [371, 129] width 24 height 14
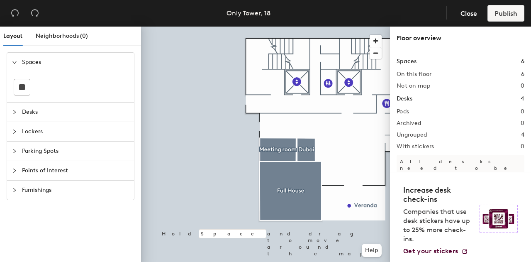
click at [34, 169] on span "Points of Interest" at bounding box center [75, 170] width 107 height 19
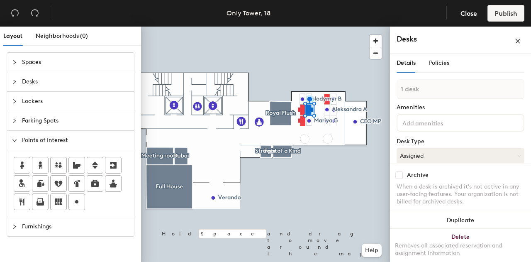
scroll to position [67, 0]
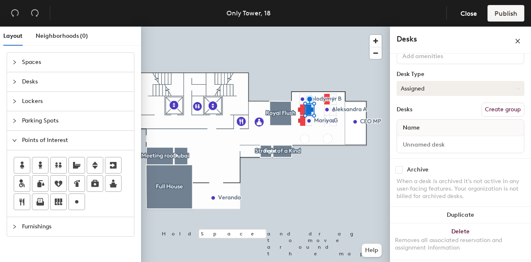
click at [435, 83] on button "Assigned" at bounding box center [461, 88] width 128 height 15
click at [411, 128] on div "Hot" at bounding box center [438, 126] width 83 height 12
click at [451, 90] on button "Assigned" at bounding box center [461, 88] width 128 height 15
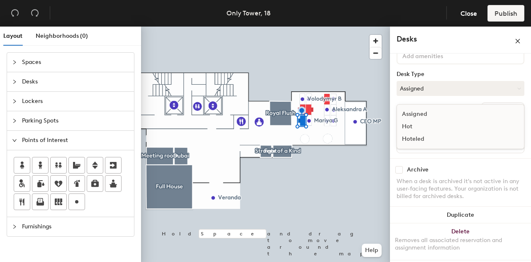
click at [433, 125] on div "Hot" at bounding box center [438, 126] width 83 height 12
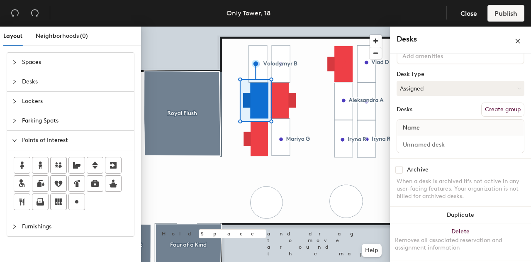
click at [448, 126] on div "Name" at bounding box center [460, 128] width 127 height 17
click at [445, 88] on button "Assigned" at bounding box center [461, 88] width 128 height 15
click at [432, 127] on div "Hot" at bounding box center [438, 126] width 83 height 12
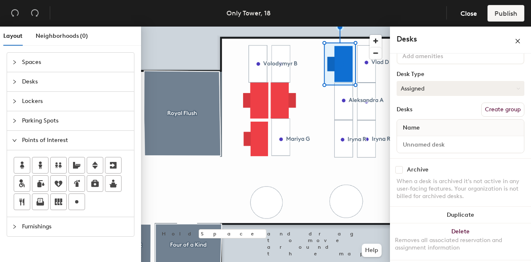
click at [448, 85] on button "Assigned" at bounding box center [461, 88] width 128 height 15
click at [430, 125] on div "Hot" at bounding box center [438, 126] width 83 height 12
click at [431, 105] on div "Desks Create group" at bounding box center [461, 110] width 128 height 14
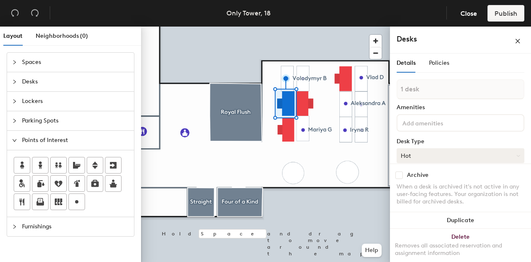
click at [442, 159] on button "Hot" at bounding box center [461, 155] width 128 height 15
click at [433, 181] on div "Assigned" at bounding box center [438, 181] width 83 height 12
click at [493, 158] on button "Assigned" at bounding box center [461, 155] width 128 height 15
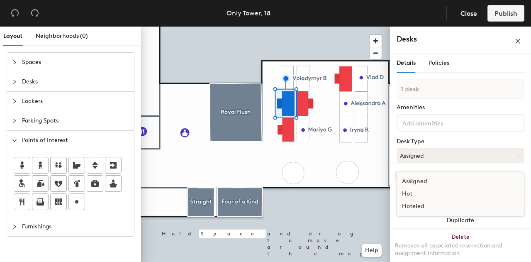
click at [432, 190] on div "Hot" at bounding box center [438, 194] width 83 height 12
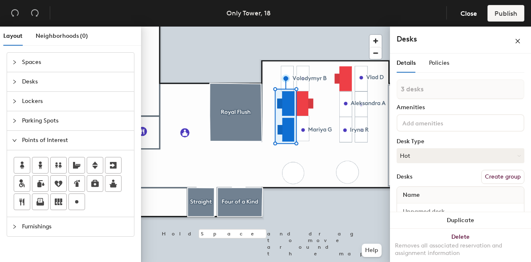
type input "4 desks"
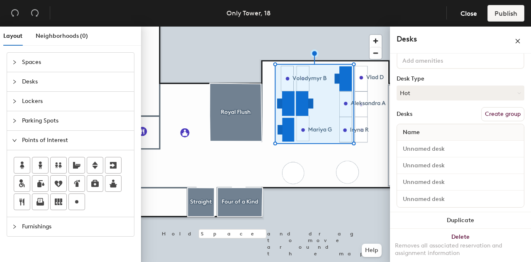
scroll to position [69, 0]
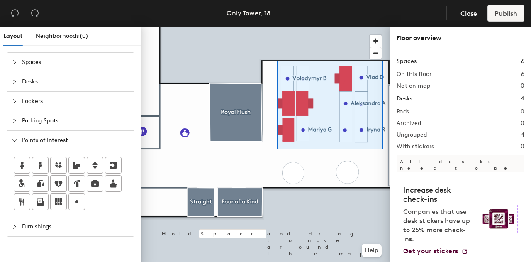
click at [277, 27] on div at bounding box center [265, 27] width 249 height 0
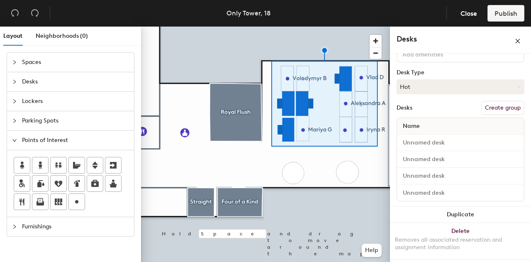
click at [484, 106] on button "Create group" at bounding box center [503, 108] width 43 height 14
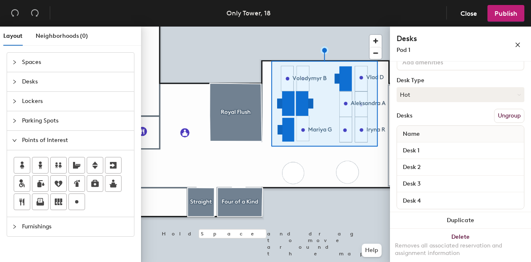
scroll to position [0, 0]
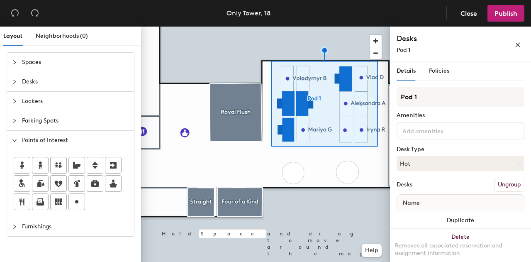
drag, startPoint x: 456, startPoint y: 101, endPoint x: 392, endPoint y: 93, distance: 64.8
click at [392, 93] on div "Details Policies Pod 1 Amenities Desk Type Hot Desks Ungroup Name Desk 1 Desk 2…" at bounding box center [460, 163] width 141 height 204
type input "Open space"
click at [458, 113] on div "Amenities" at bounding box center [461, 115] width 128 height 7
click at [509, 12] on span "Publish" at bounding box center [506, 14] width 23 height 8
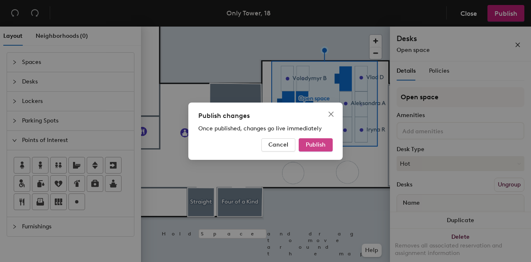
click at [320, 144] on span "Publish" at bounding box center [316, 144] width 20 height 7
